Goal: Transaction & Acquisition: Book appointment/travel/reservation

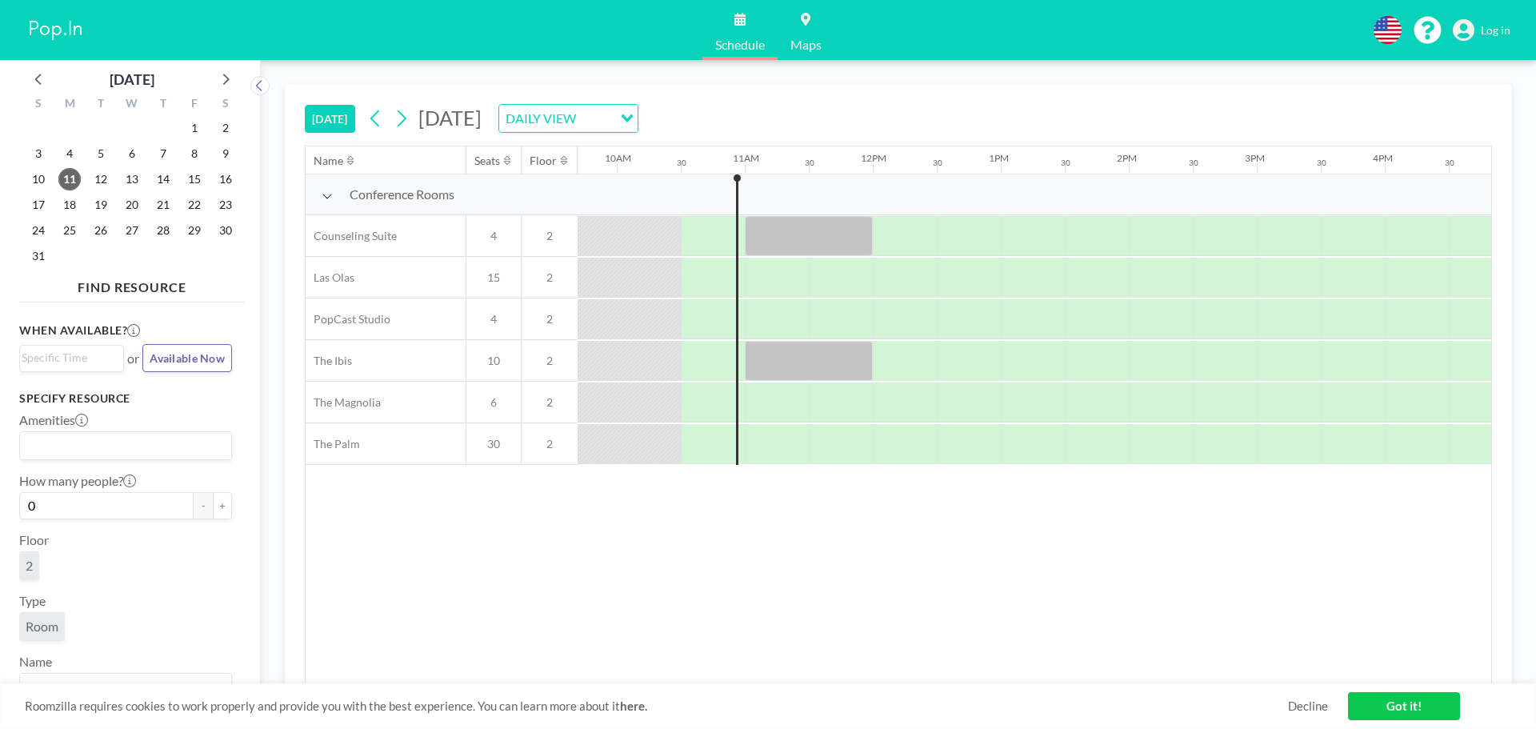
scroll to position [0, 1280]
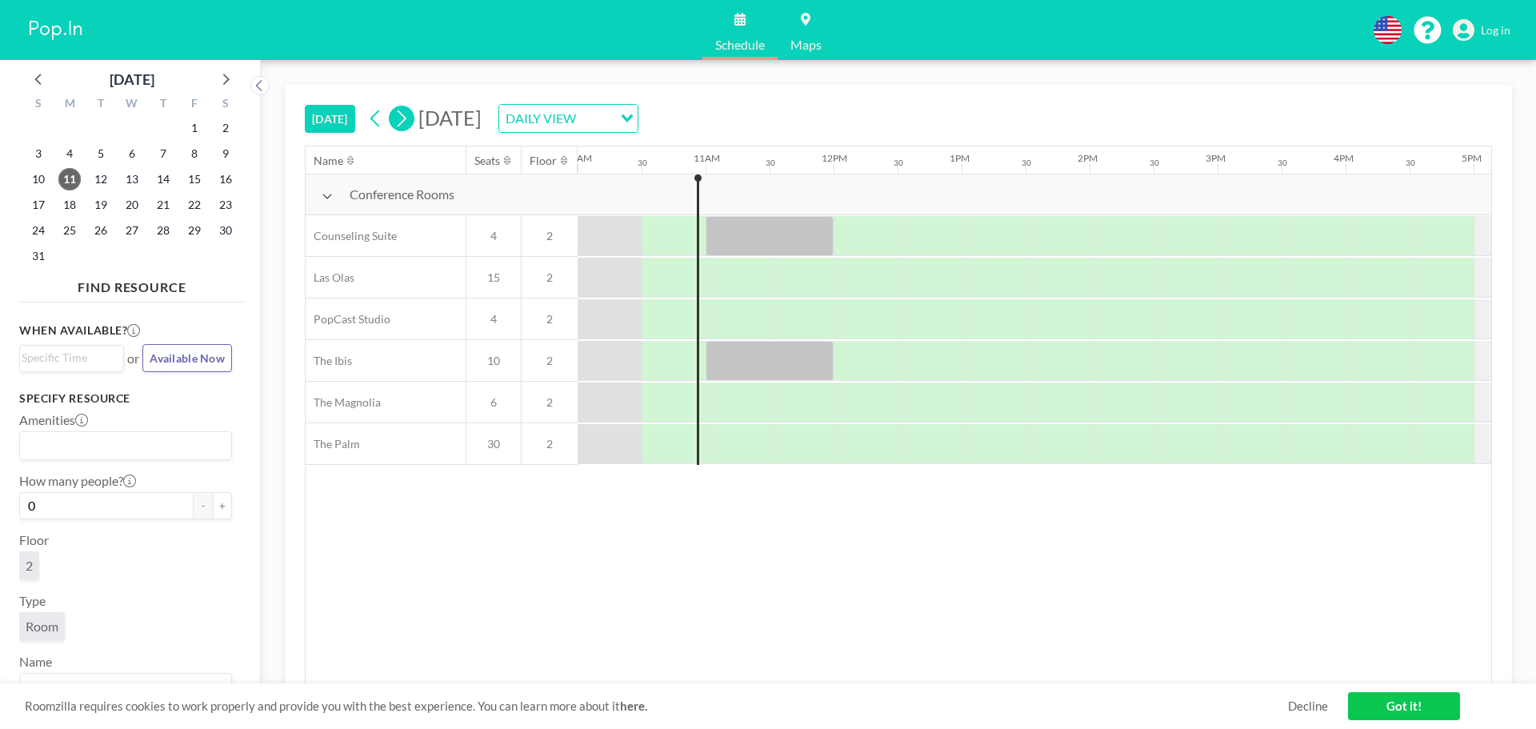
click at [409, 118] on icon at bounding box center [401, 118] width 15 height 24
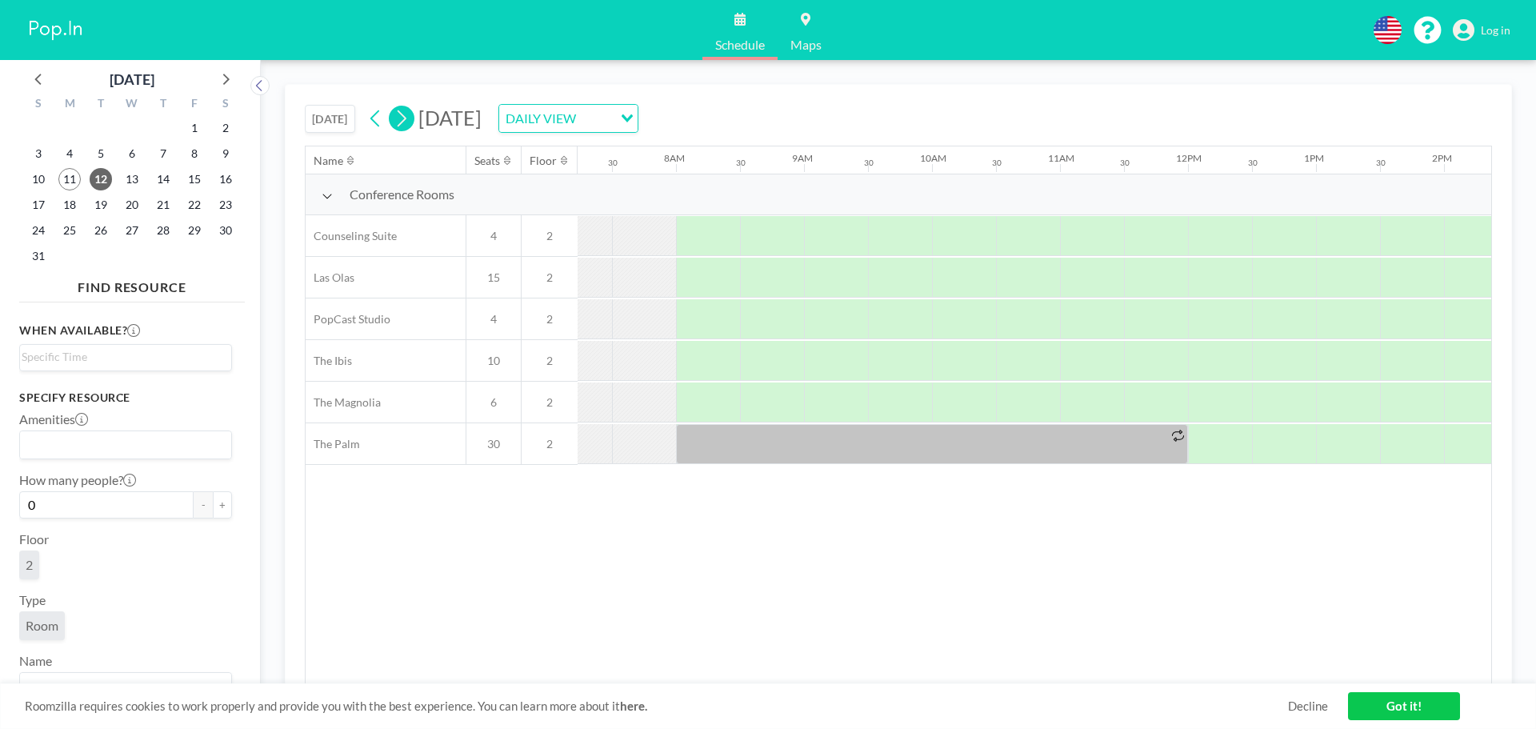
scroll to position [0, 1024]
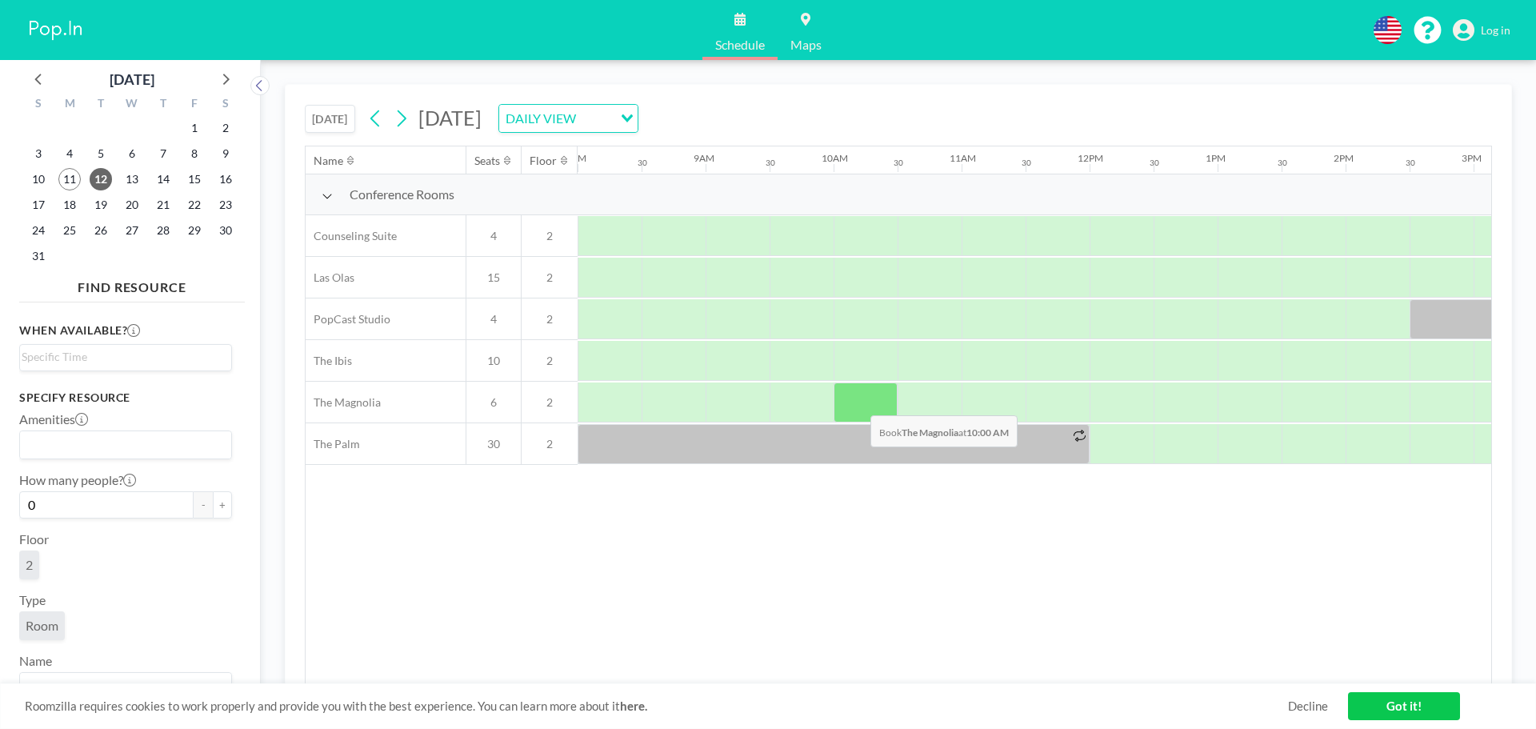
click at [858, 403] on div at bounding box center [866, 402] width 64 height 40
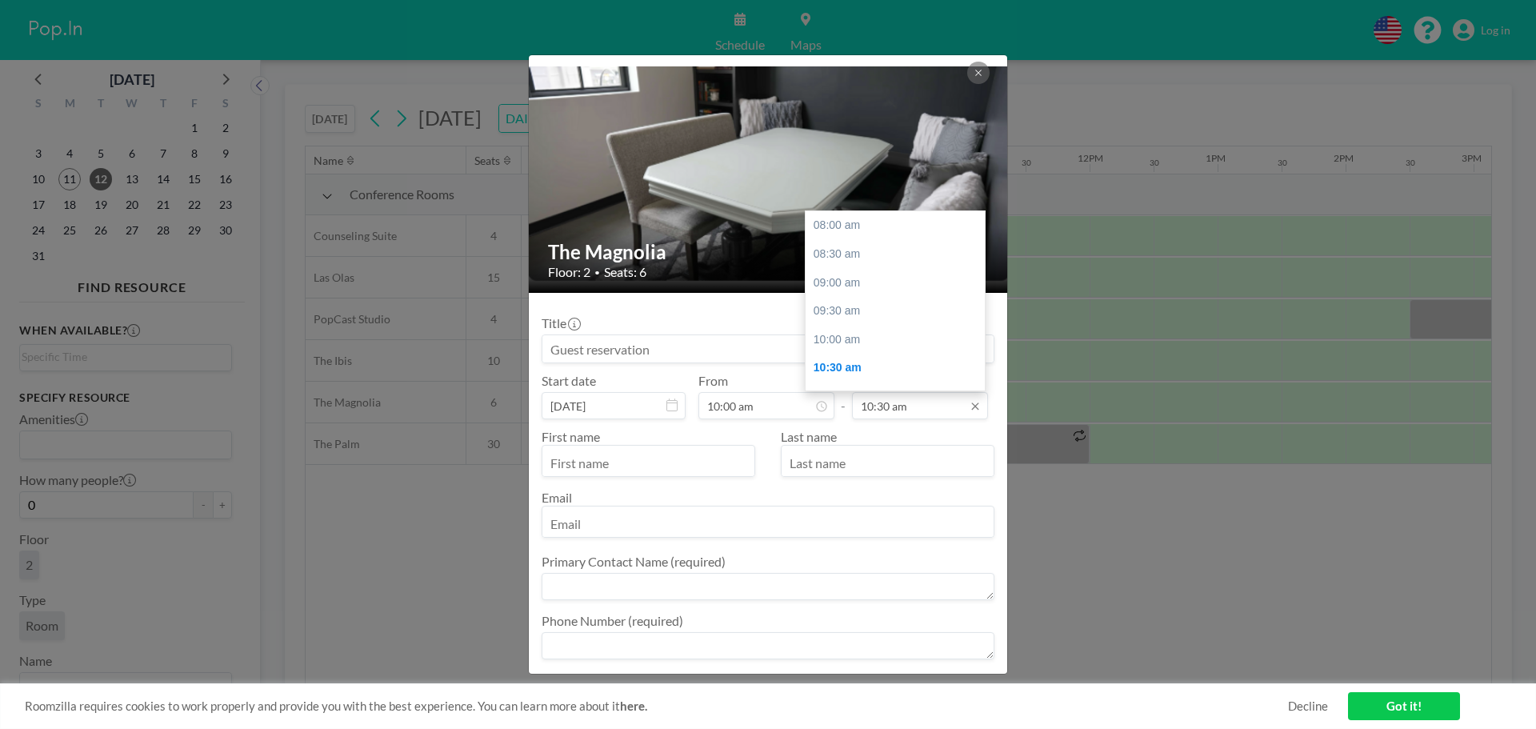
scroll to position [142, 0]
click at [908, 405] on input "10:30 am" at bounding box center [920, 405] width 136 height 27
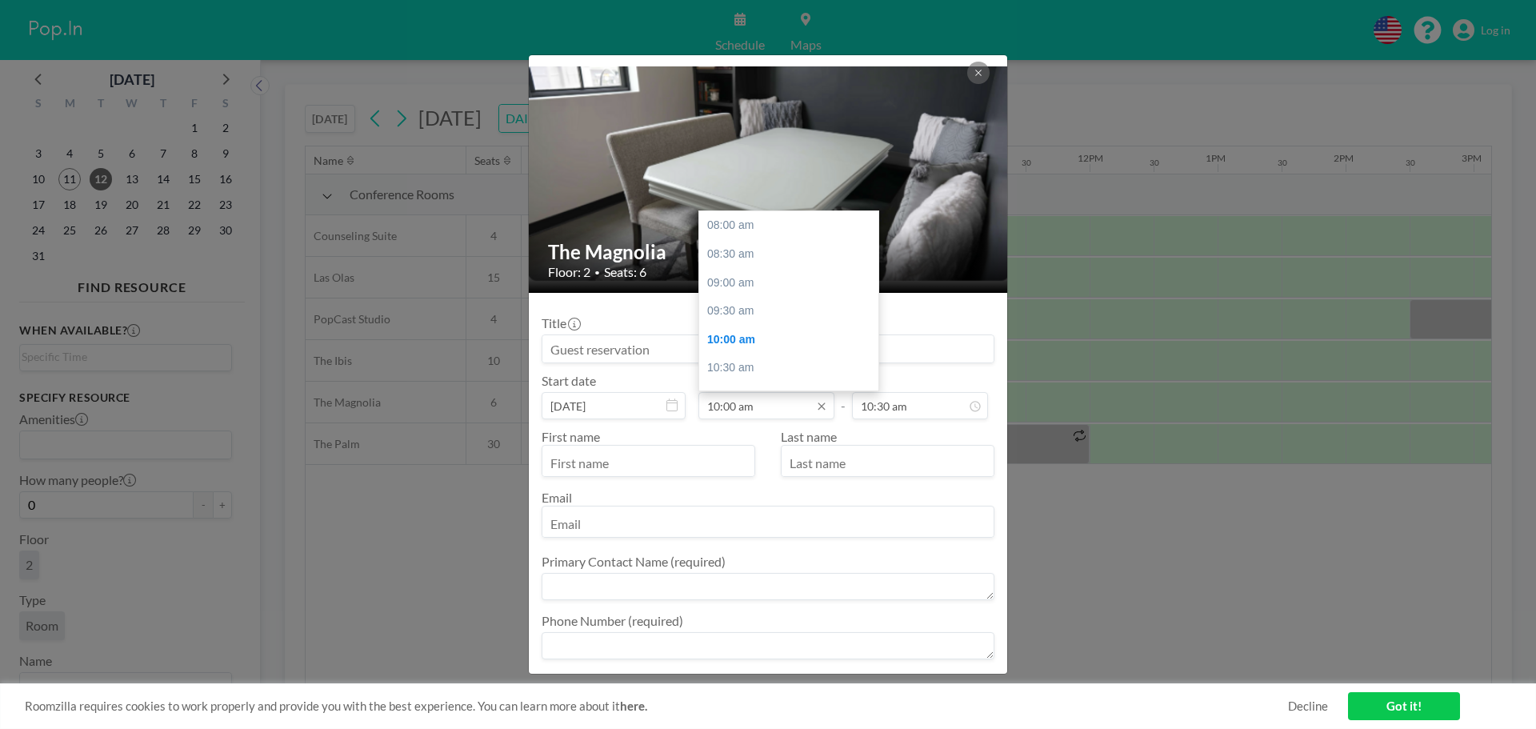
scroll to position [114, 0]
click at [795, 399] on input "10:00 am" at bounding box center [766, 405] width 136 height 27
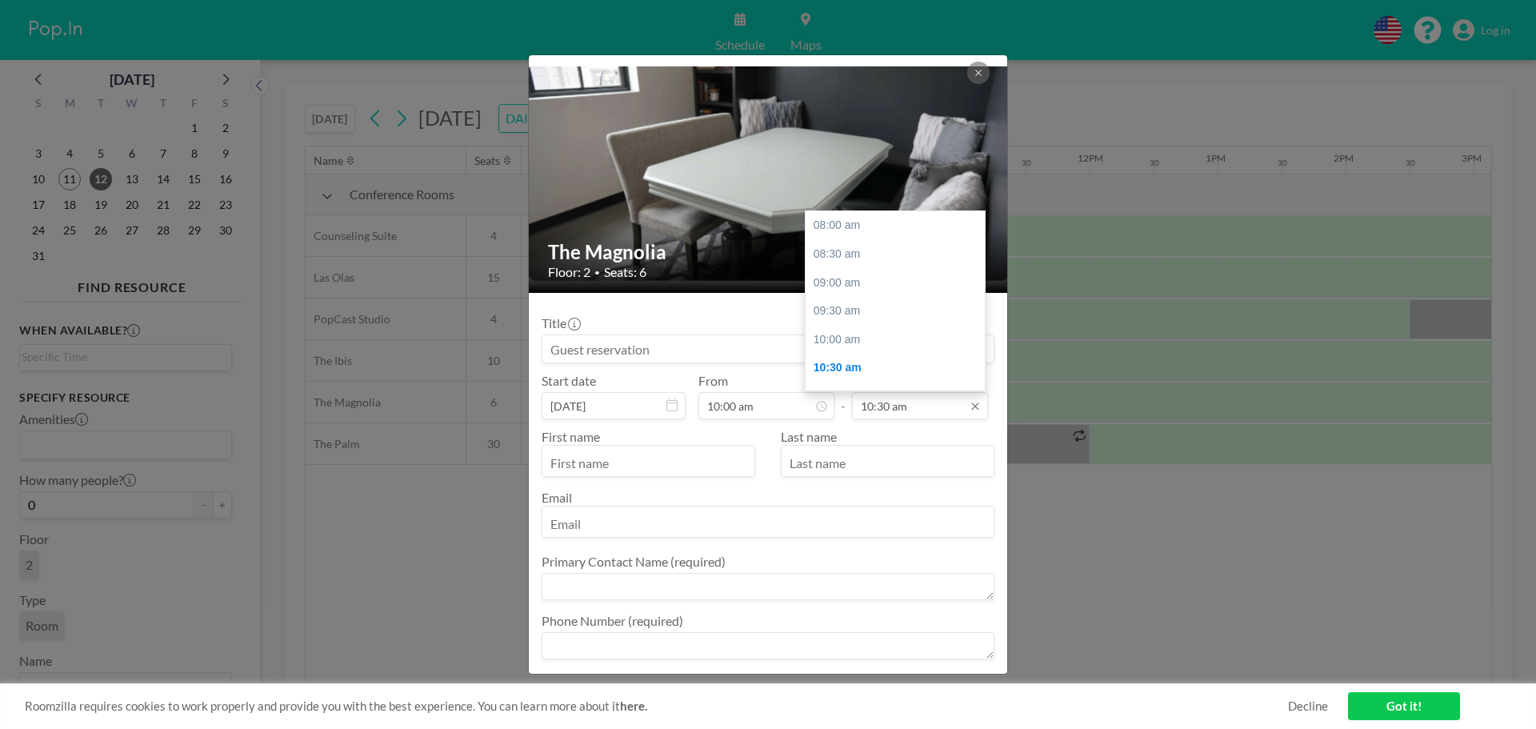
scroll to position [142, 0]
click at [919, 406] on input "10:30 am" at bounding box center [920, 405] width 136 height 27
click at [841, 302] on div "12:00 pm" at bounding box center [899, 311] width 187 height 29
type input "12:00 pm"
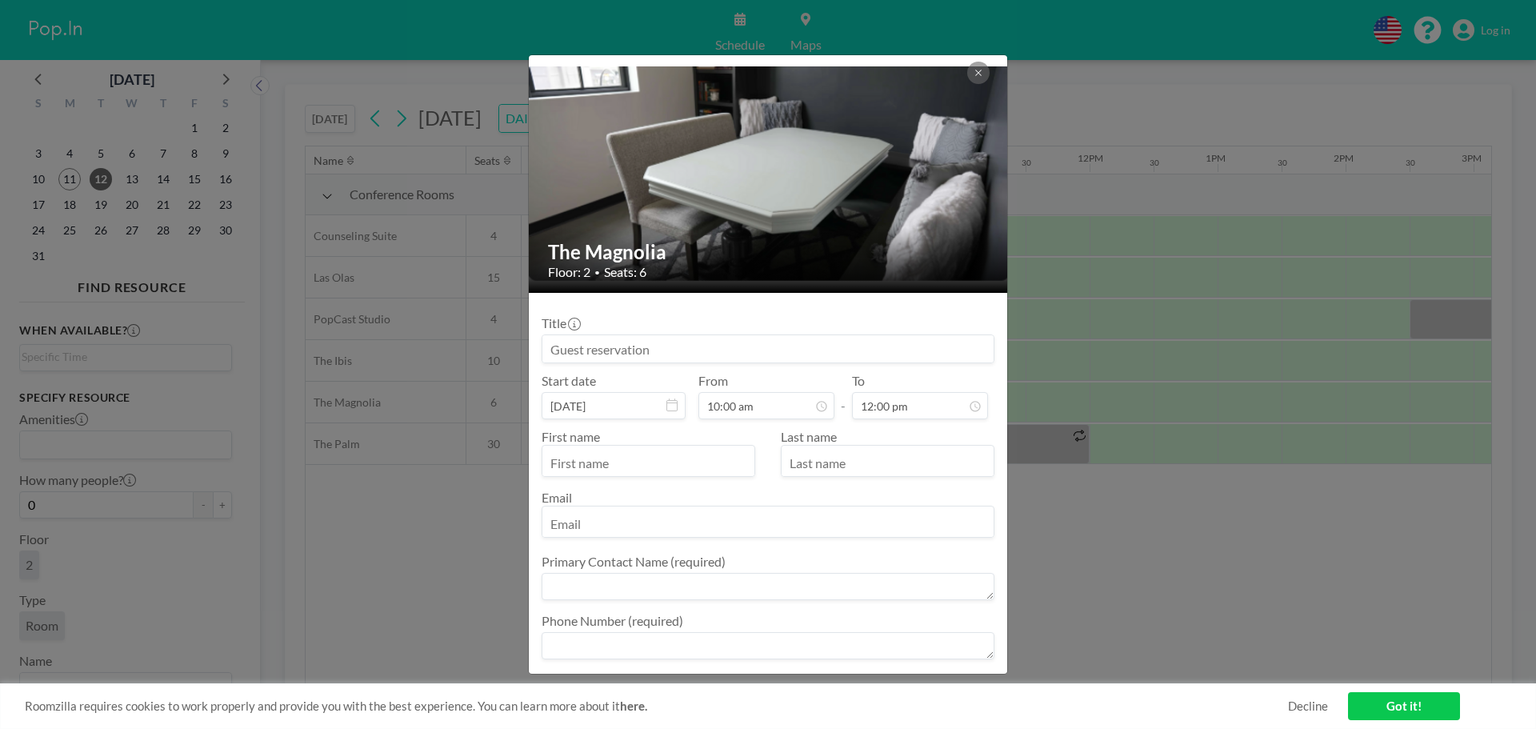
scroll to position [0, 0]
click at [634, 454] on input "text" at bounding box center [648, 462] width 212 height 27
type input "[PERSON_NAME]"
click at [816, 466] on input "text" at bounding box center [888, 462] width 212 height 27
type input "[PERSON_NAME]"
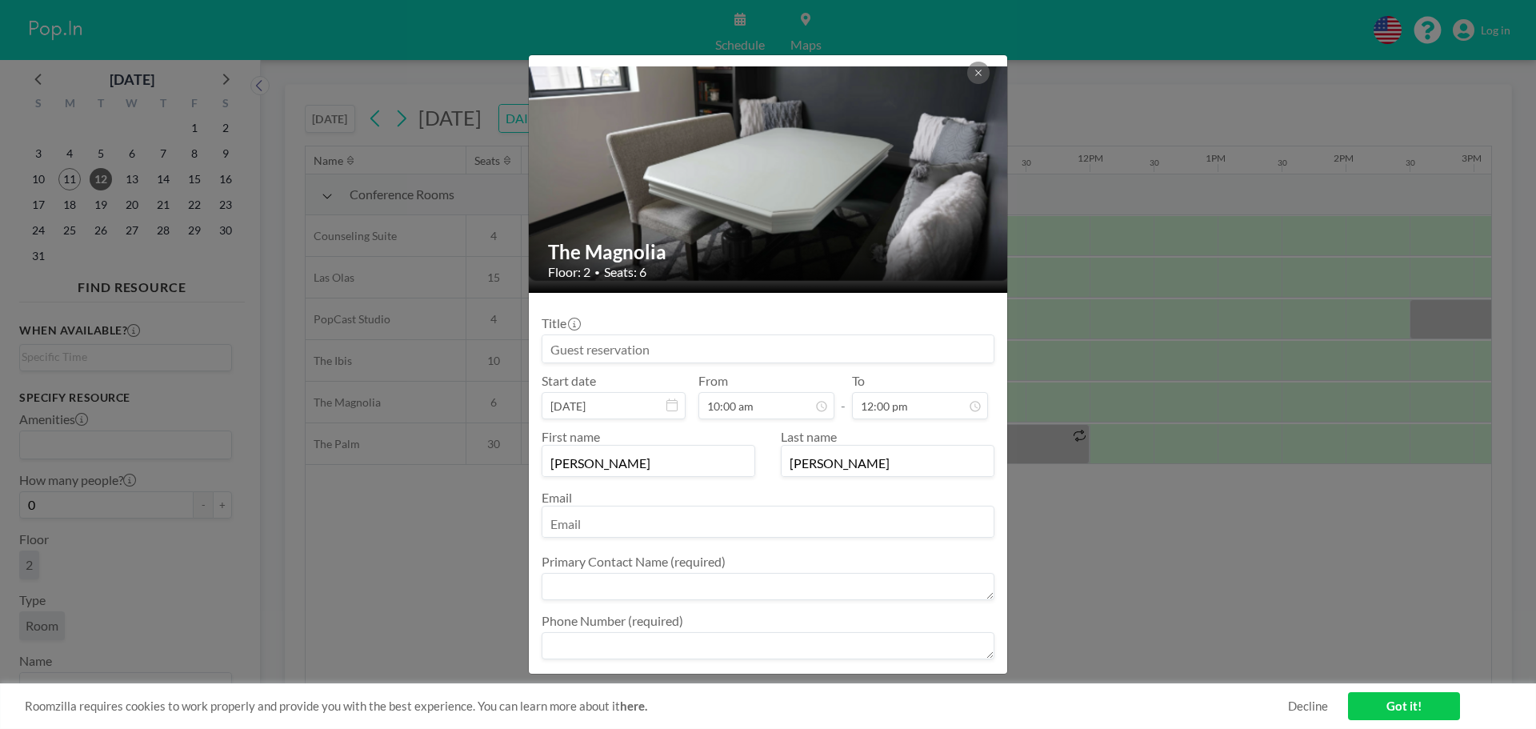
click at [602, 527] on input "email" at bounding box center [767, 523] width 451 height 27
type input "[PERSON_NAME][EMAIL_ADDRESS][DOMAIN_NAME]"
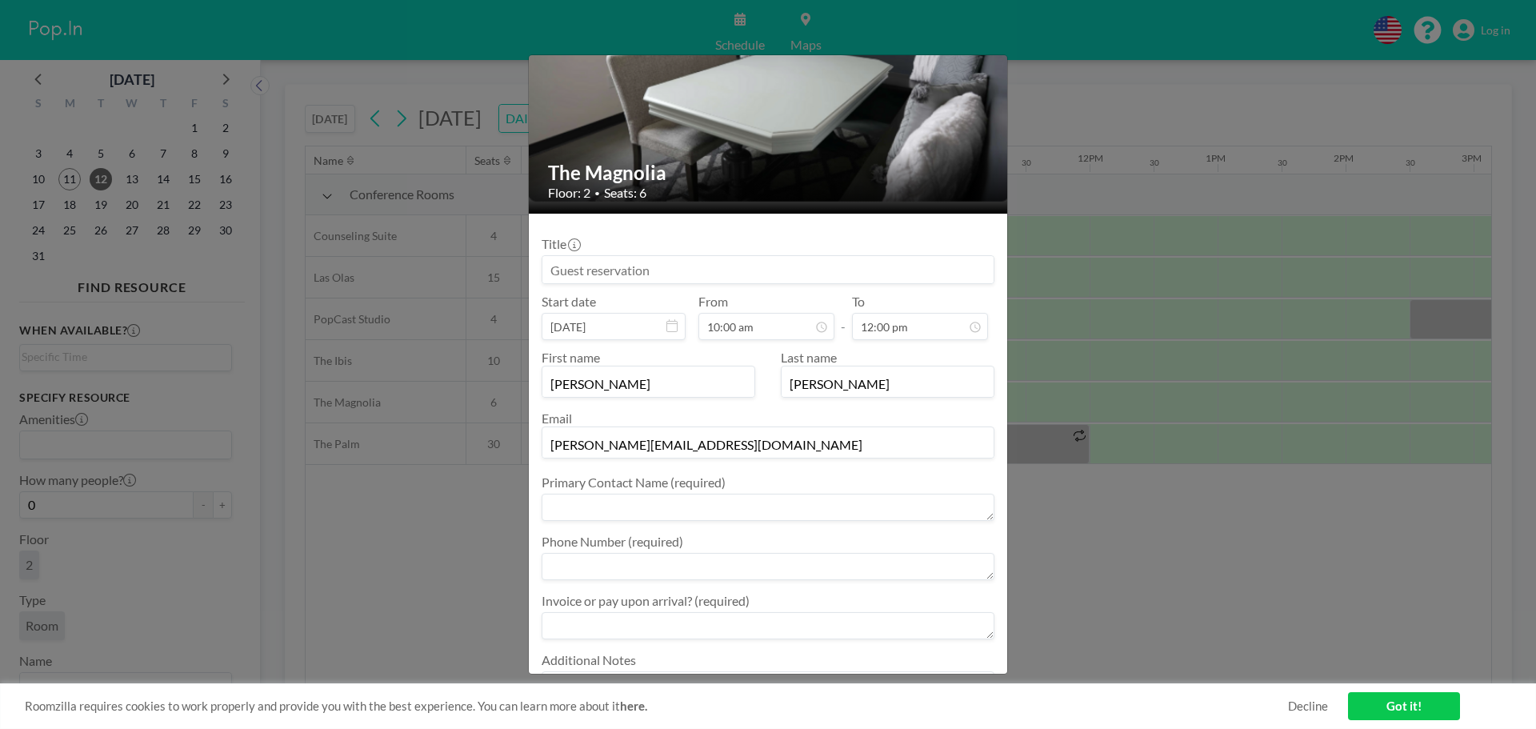
scroll to position [80, 0]
click at [634, 507] on textarea at bounding box center [768, 506] width 453 height 27
type textarea "[PERSON_NAME]"
click at [648, 566] on textarea at bounding box center [768, 565] width 453 height 27
type textarea "7703665829"
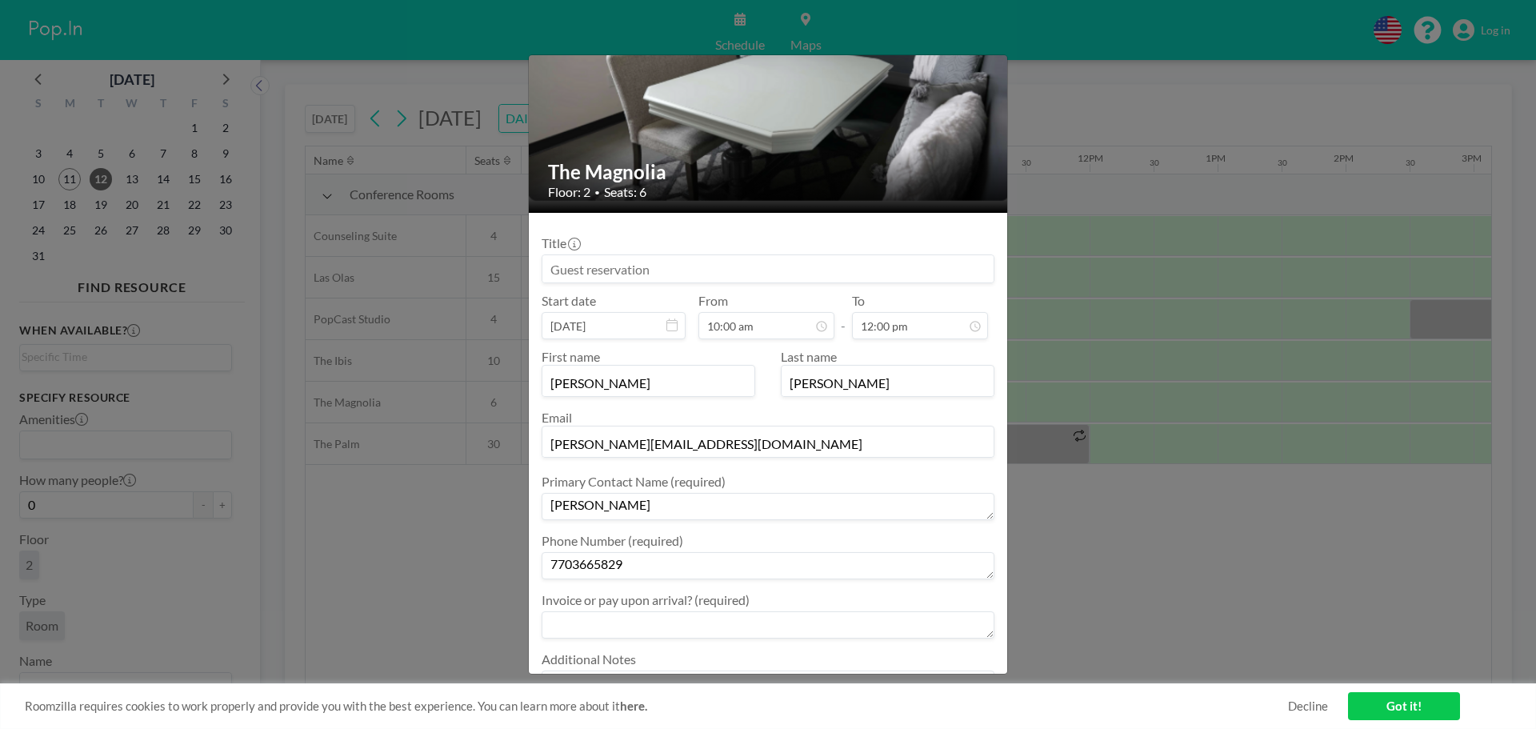
click at [606, 623] on textarea at bounding box center [768, 624] width 453 height 27
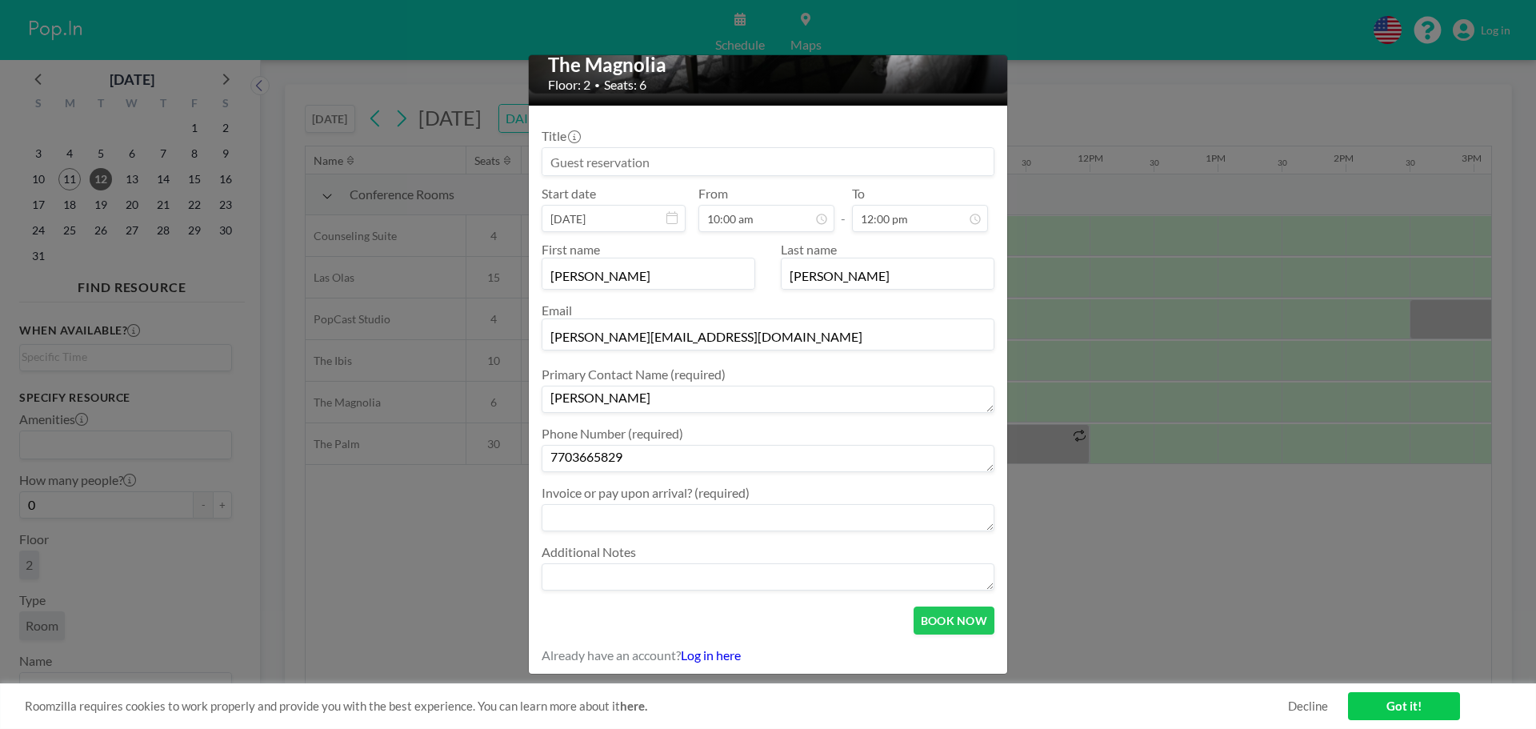
scroll to position [190, 0]
type textarea "invoice"
click at [642, 575] on textarea at bounding box center [768, 574] width 453 height 27
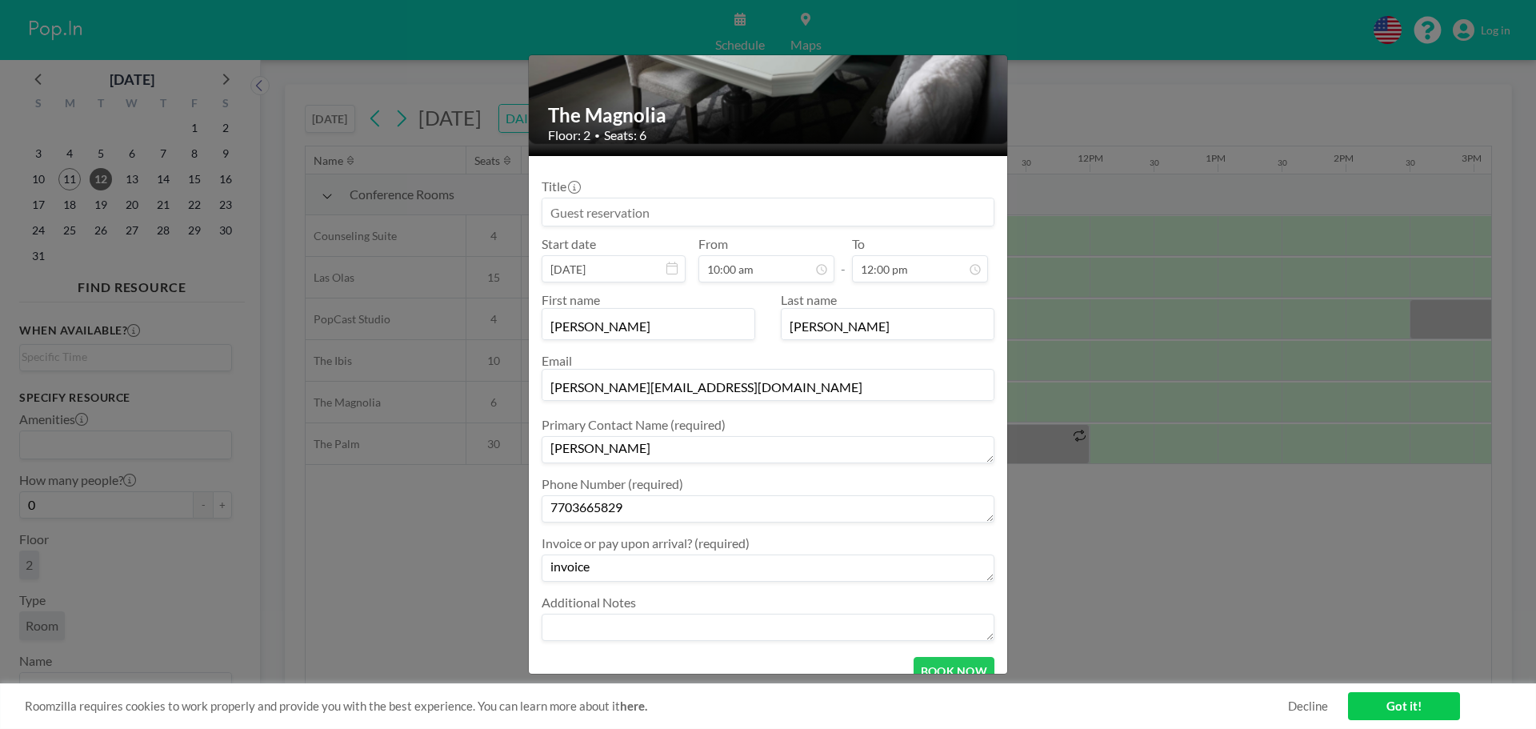
scroll to position [110, 0]
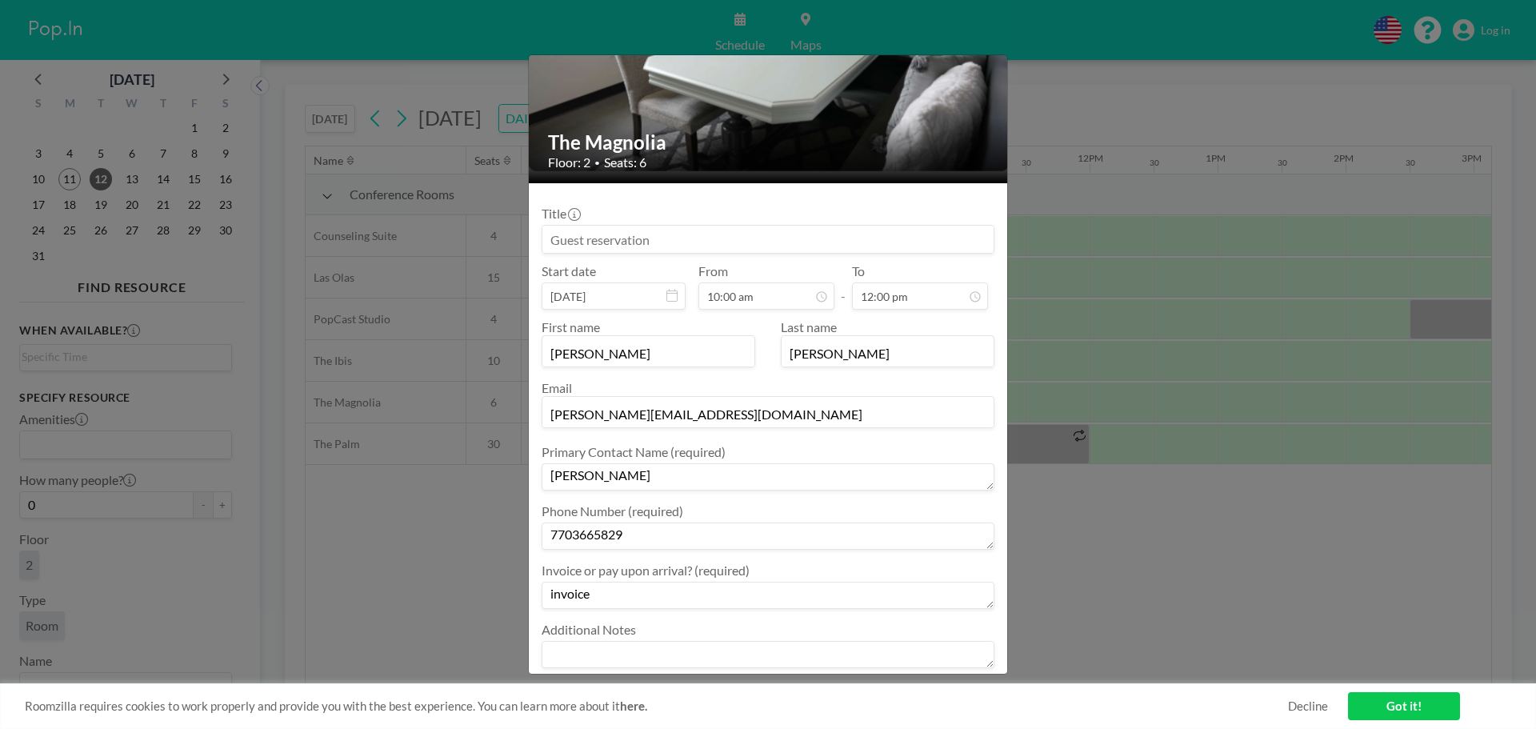
click at [609, 238] on input at bounding box center [767, 239] width 451 height 27
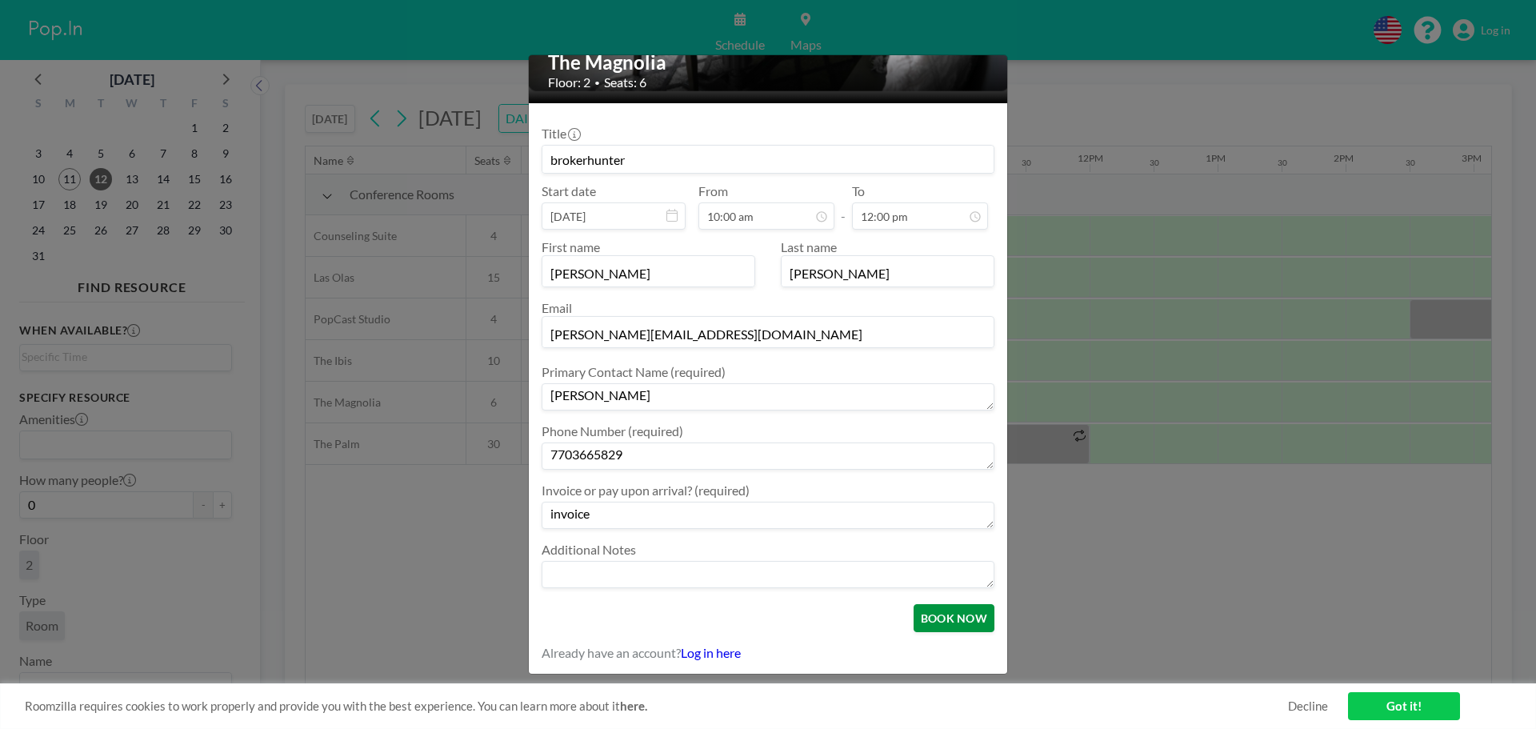
type input "brokerhunter"
click at [930, 619] on button "BOOK NOW" at bounding box center [954, 618] width 81 height 28
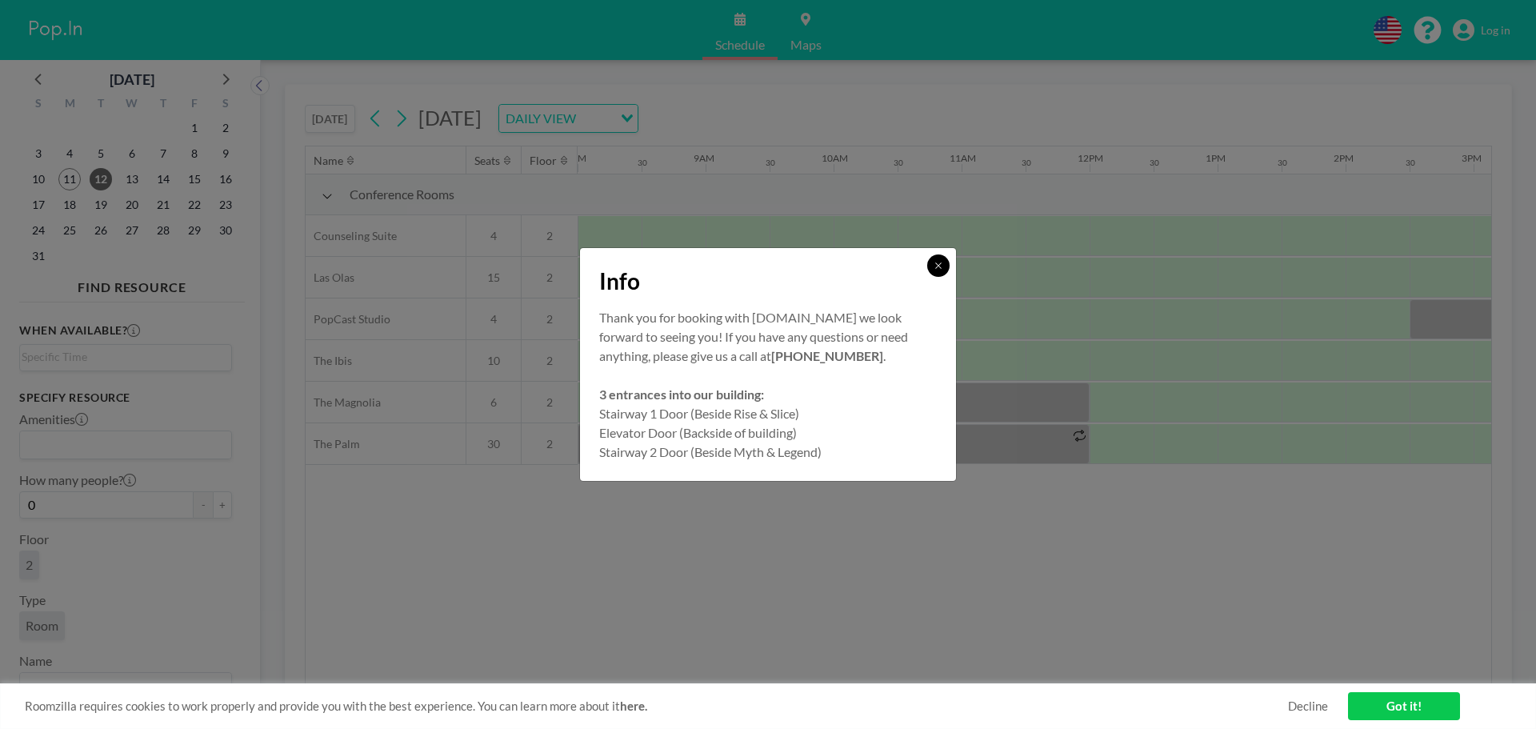
click at [941, 272] on button at bounding box center [938, 265] width 22 height 22
